Goal: Obtain resource: Obtain resource

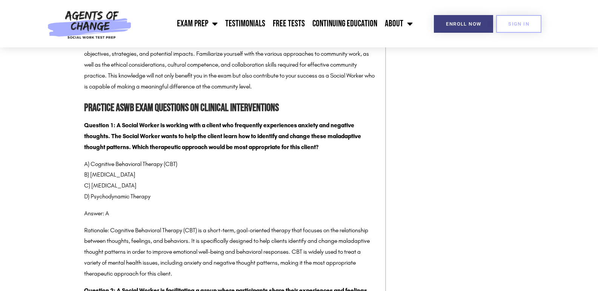
scroll to position [1961, 0]
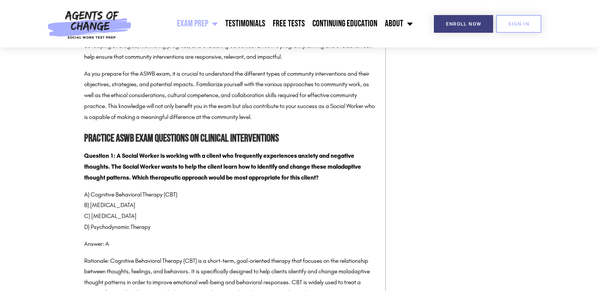
click at [212, 23] on span "Menu" at bounding box center [212, 23] width 9 height 17
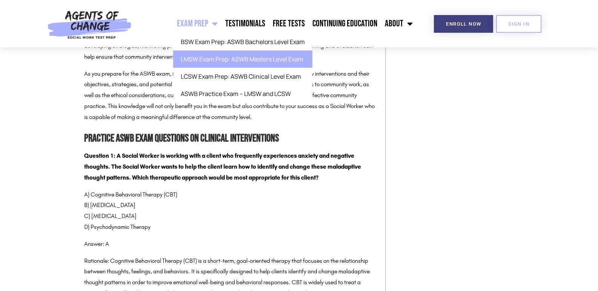
click at [228, 58] on link "LMSW Exam Prep: ASWB Masters Level Exam" at bounding box center [242, 59] width 139 height 17
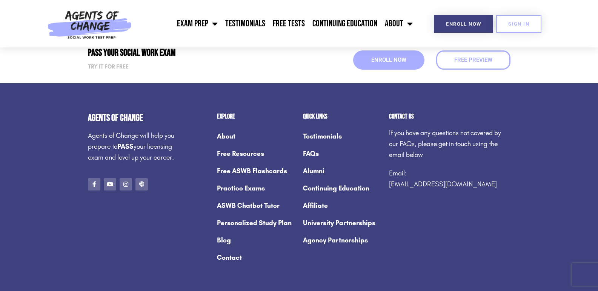
scroll to position [2900, 0]
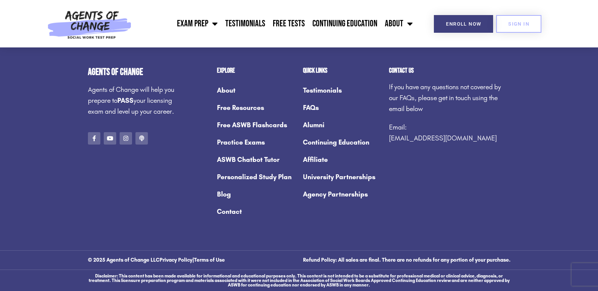
click at [254, 126] on link "Free ASWB Flashcards" at bounding box center [256, 125] width 78 height 17
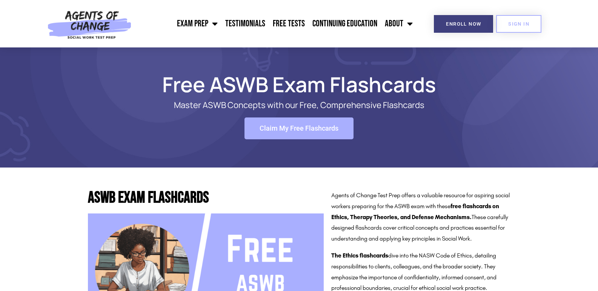
click at [307, 125] on span "Claim My Free Flashcards" at bounding box center [298, 128] width 79 height 7
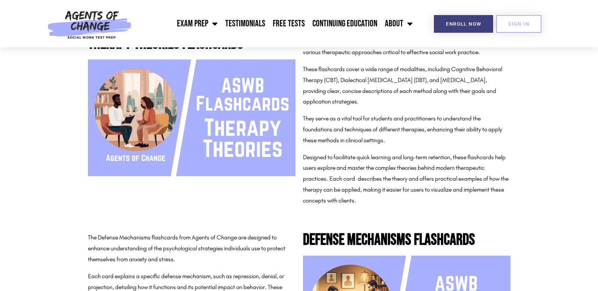
scroll to position [452, 0]
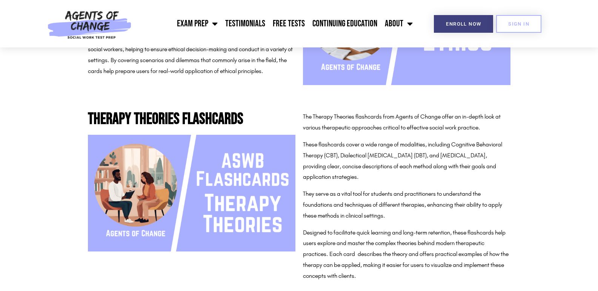
click at [219, 180] on img at bounding box center [191, 193] width 207 height 117
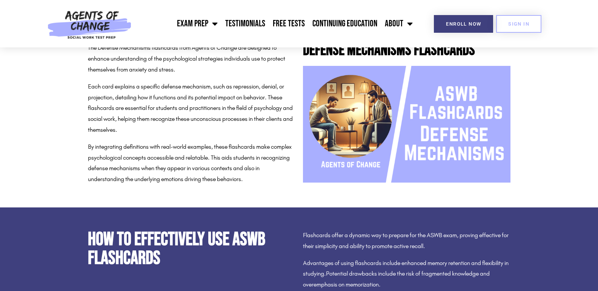
scroll to position [641, 0]
